Goal: Navigation & Orientation: Find specific page/section

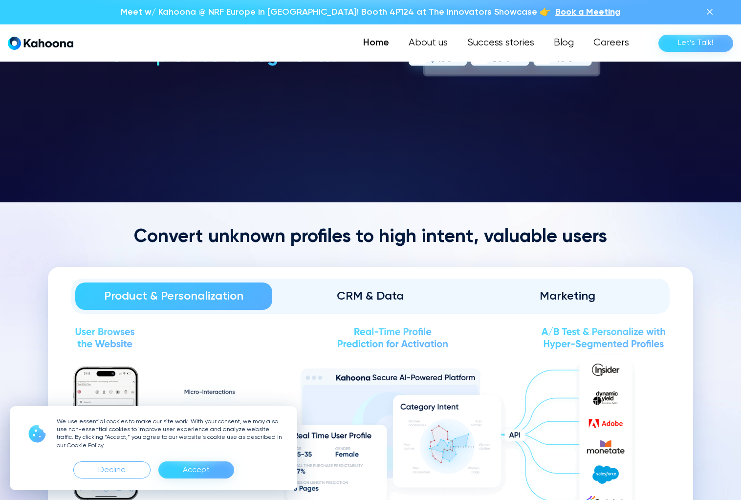
scroll to position [1035, 0]
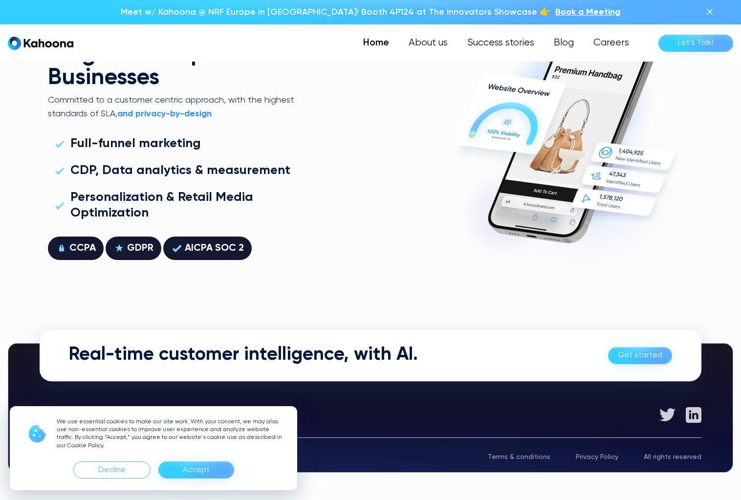
scroll to position [2800, 0]
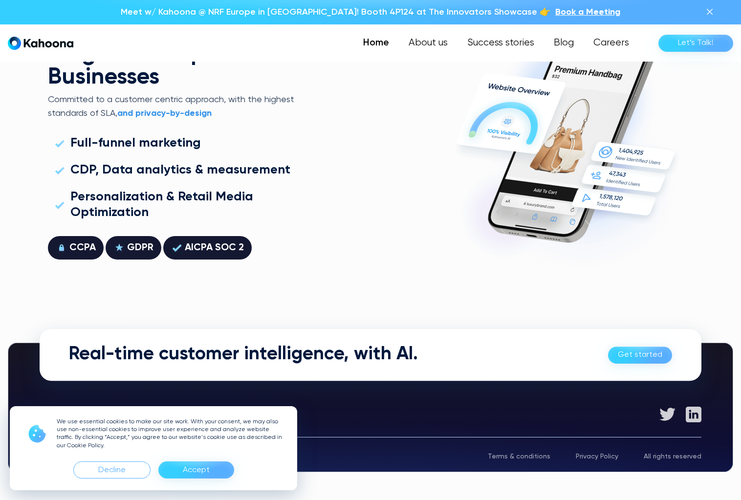
click at [435, 32] on div "Home About us Success stories Blog Careers Let’s Talk!" at bounding box center [370, 42] width 741 height 37
click at [432, 45] on link "About us" at bounding box center [428, 43] width 60 height 20
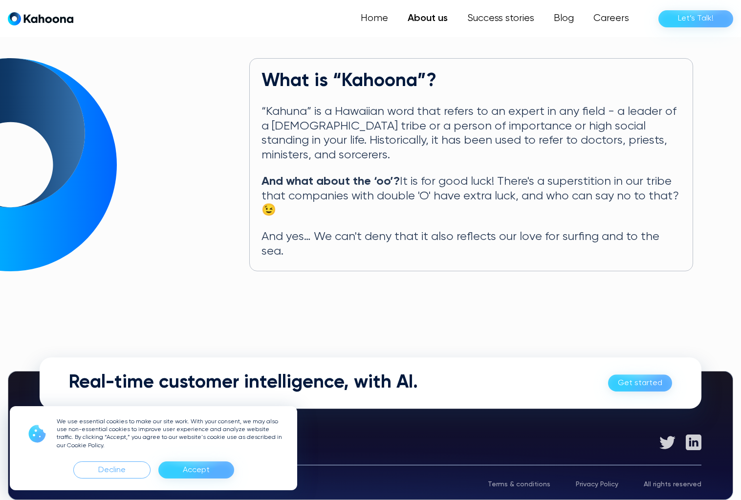
scroll to position [478, 0]
